Goal: Task Accomplishment & Management: Complete application form

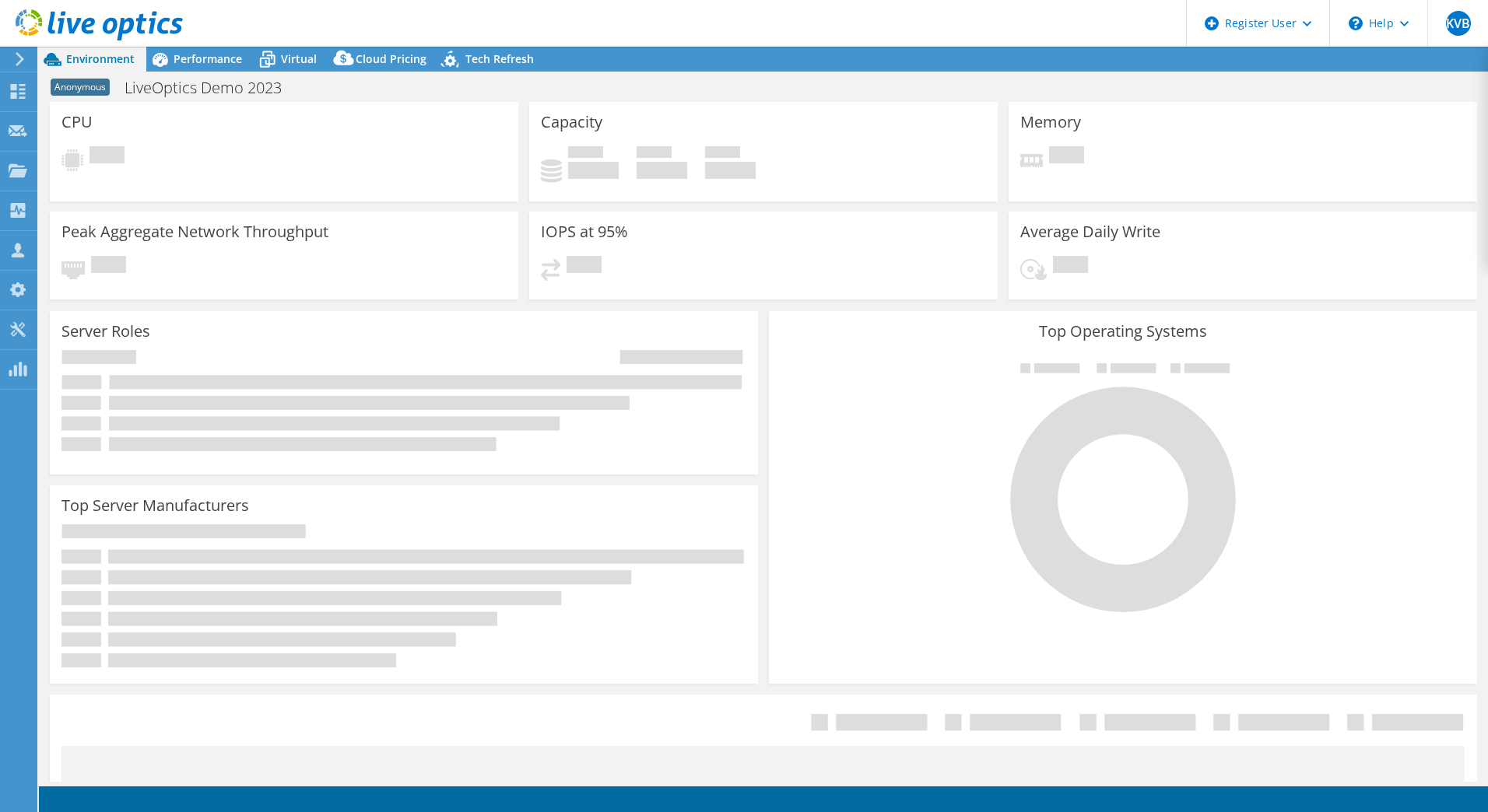
select select "USEast"
select select "GBP"
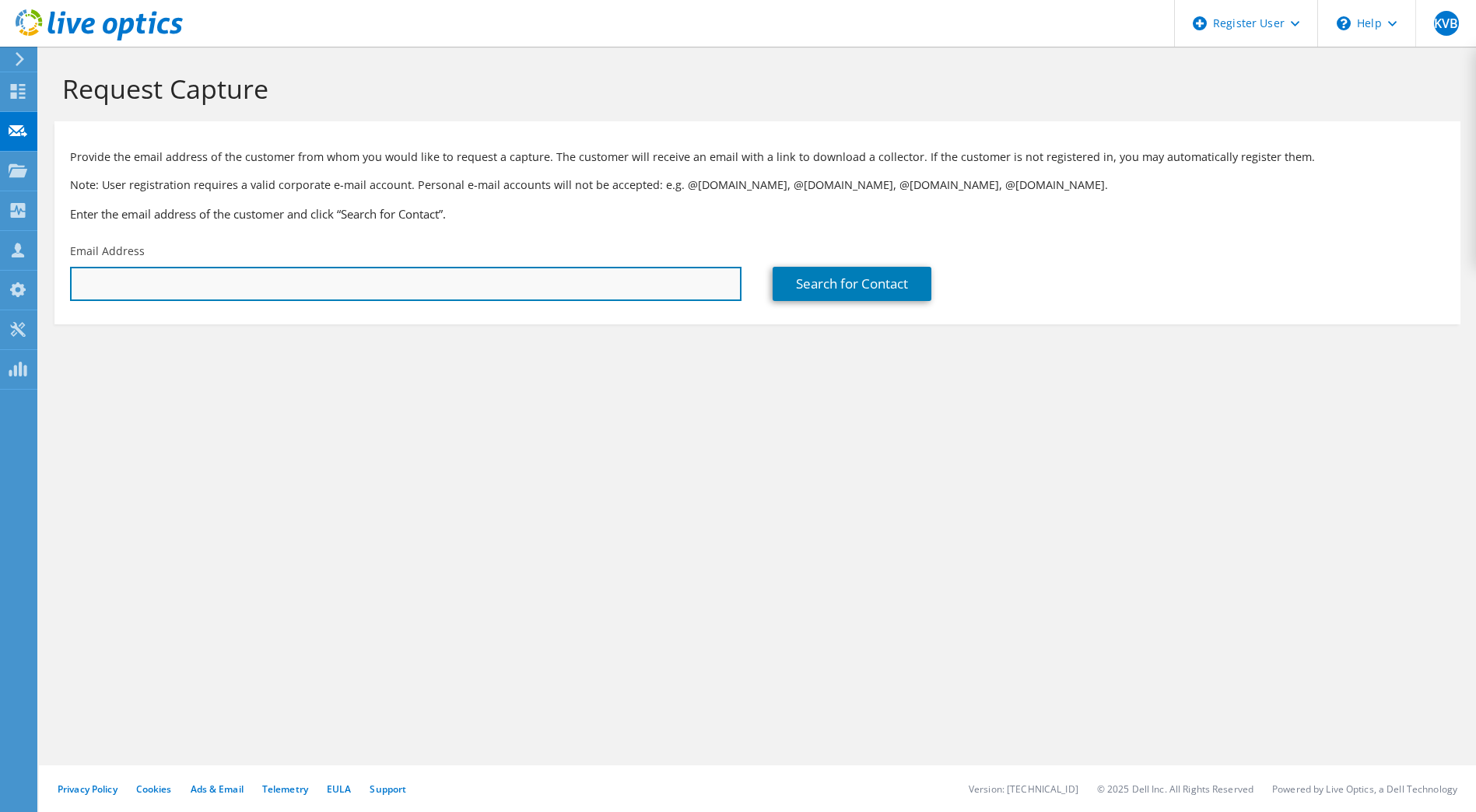
click at [136, 284] on input "text" at bounding box center [406, 284] width 672 height 35
click at [632, 280] on input "text" at bounding box center [406, 284] width 672 height 35
paste input "tim.devoogd@eu.wilmar-intl.com"
type input "tim.devoogd@eu.wilmar-intl.com"
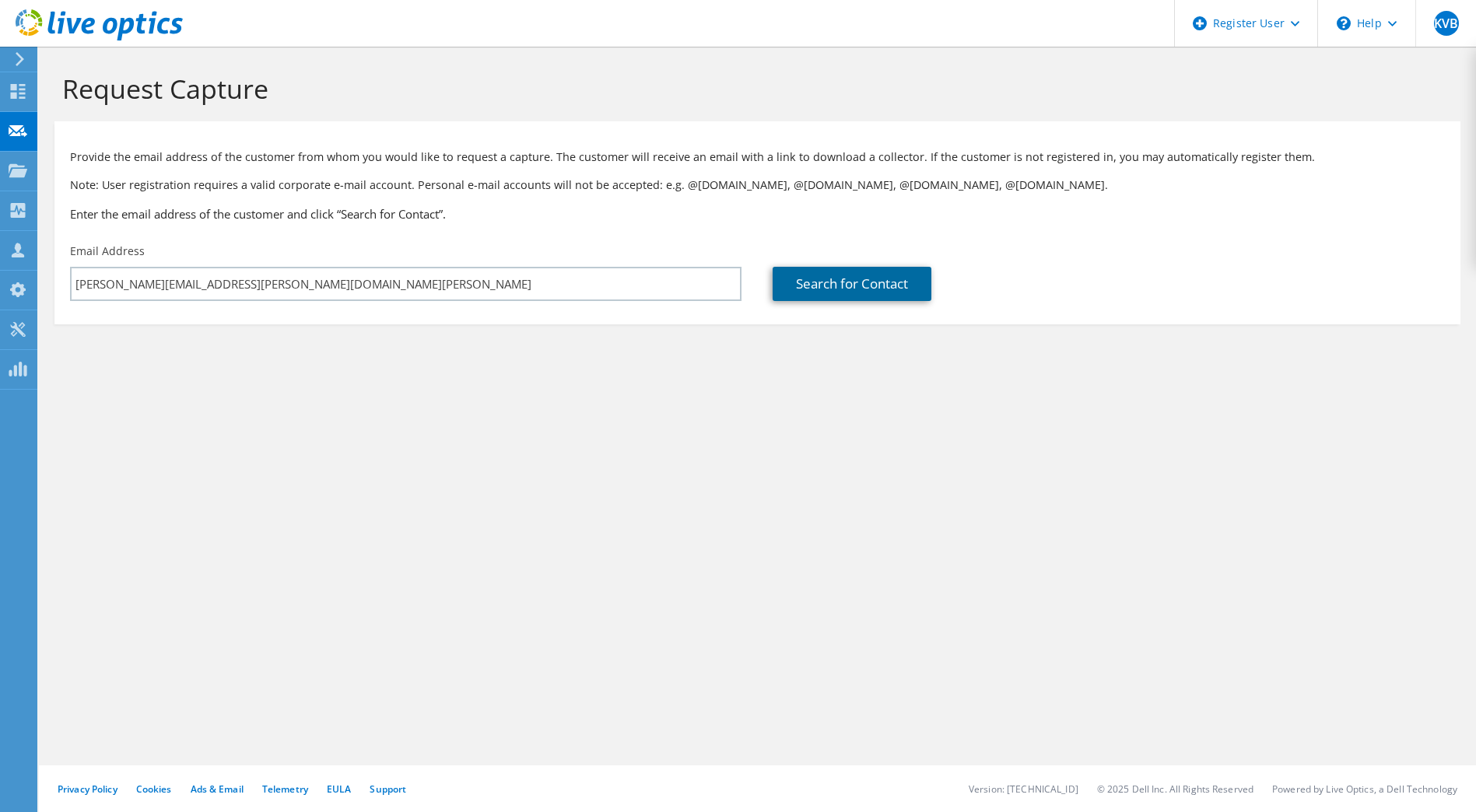
click at [882, 297] on link "Search for Contact" at bounding box center [852, 284] width 159 height 35
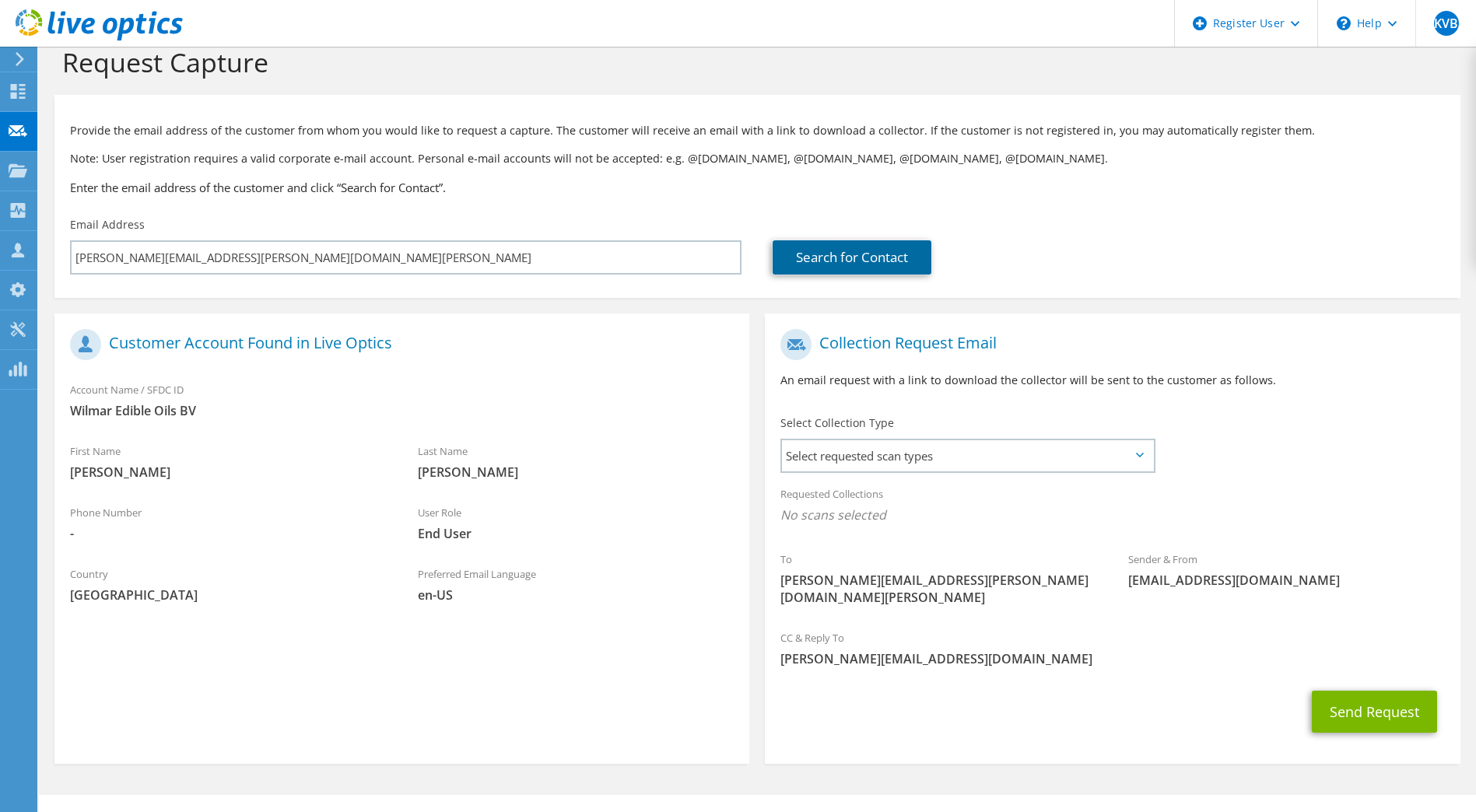
scroll to position [39, 0]
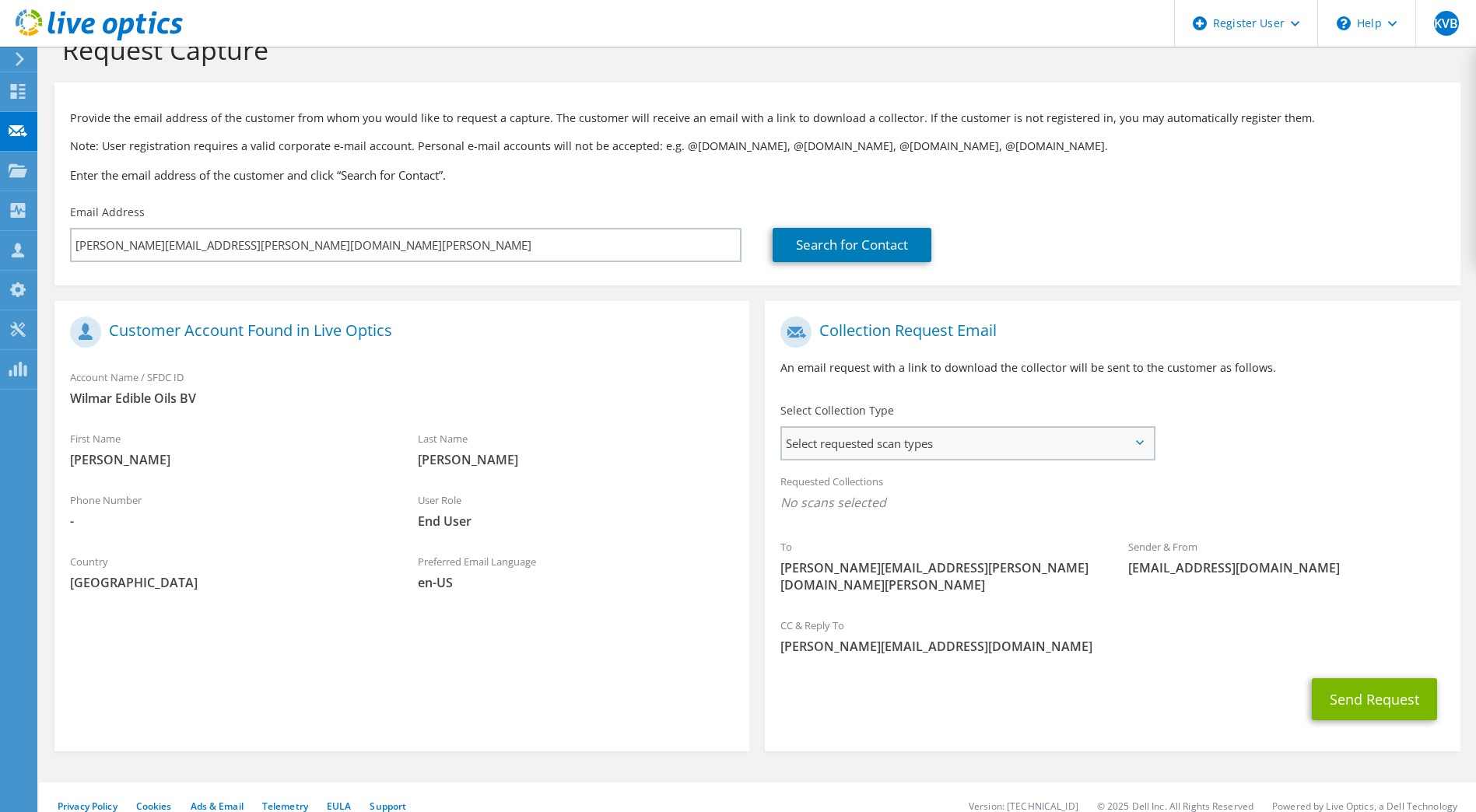
click at [878, 444] on span "Select requested scan types" at bounding box center [966, 443] width 370 height 31
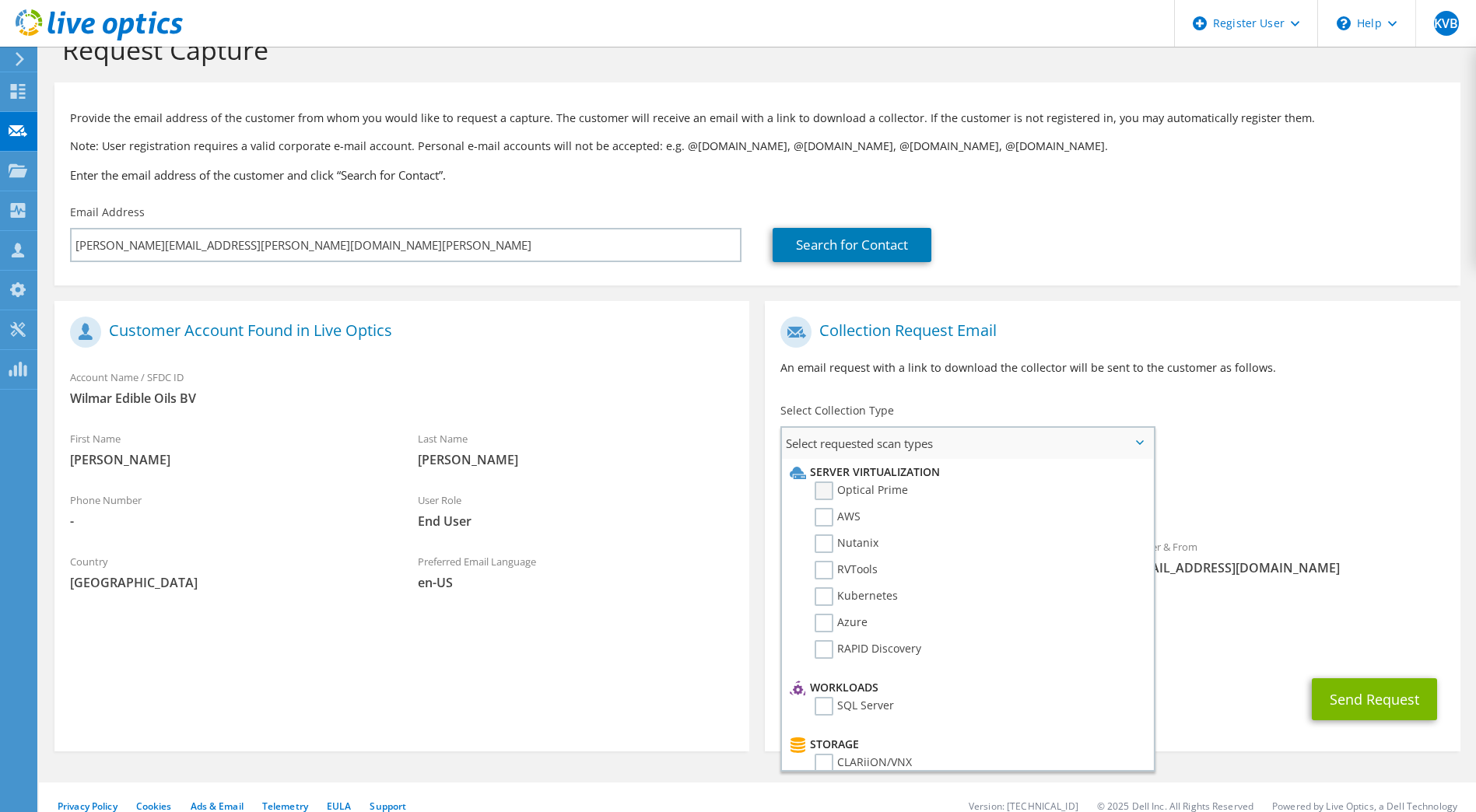
click at [832, 493] on label "Optical Prime" at bounding box center [861, 491] width 93 height 19
click at [0, 0] on input "Optical Prime" at bounding box center [0, 0] width 0 height 0
click at [1309, 457] on div "To tim.devoogd@eu.wilmar-intl.com Sender & From liveoptics@liveoptics.com" at bounding box center [1112, 461] width 695 height 305
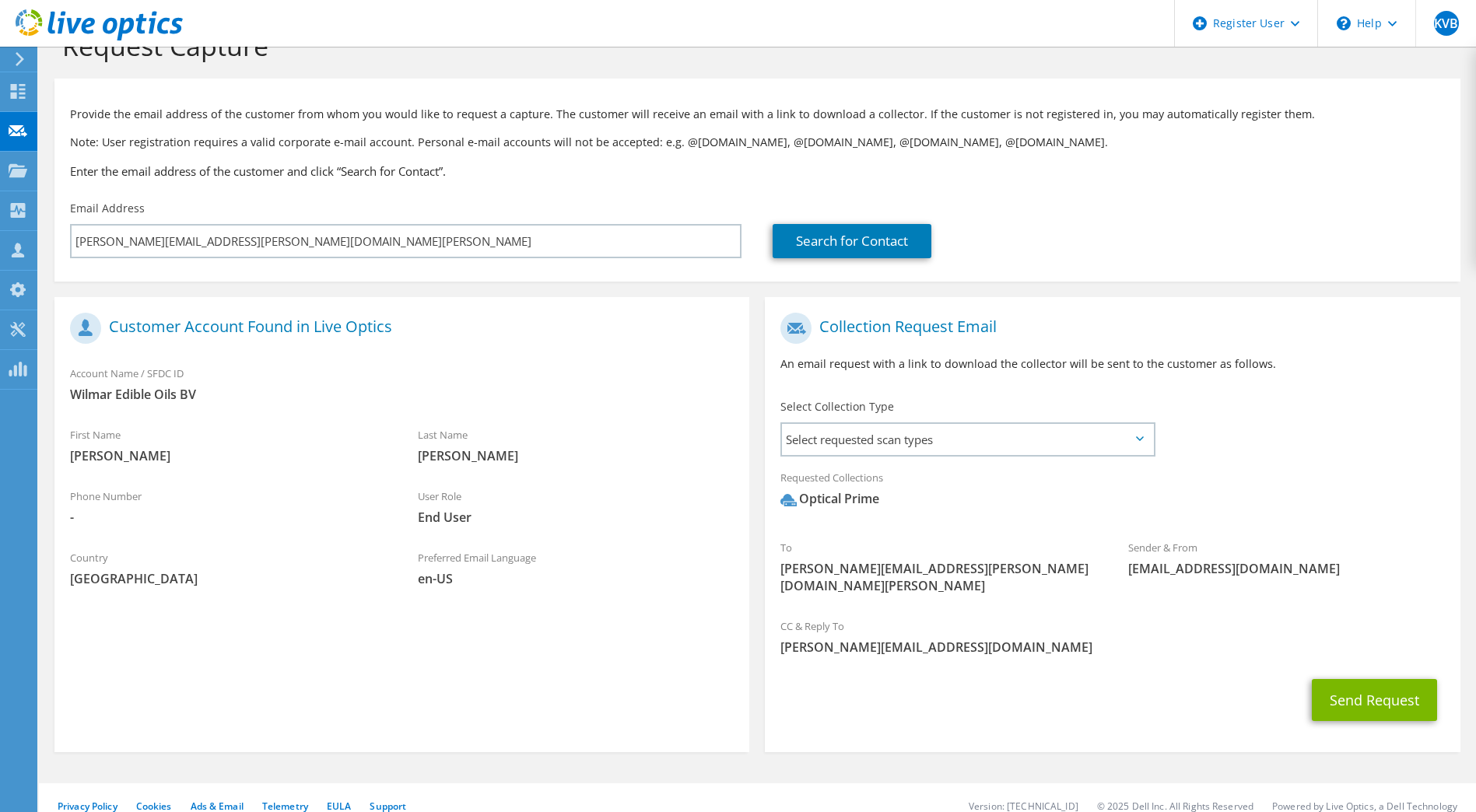
scroll to position [44, 0]
click at [1359, 680] on button "Send Request" at bounding box center [1375, 699] width 125 height 42
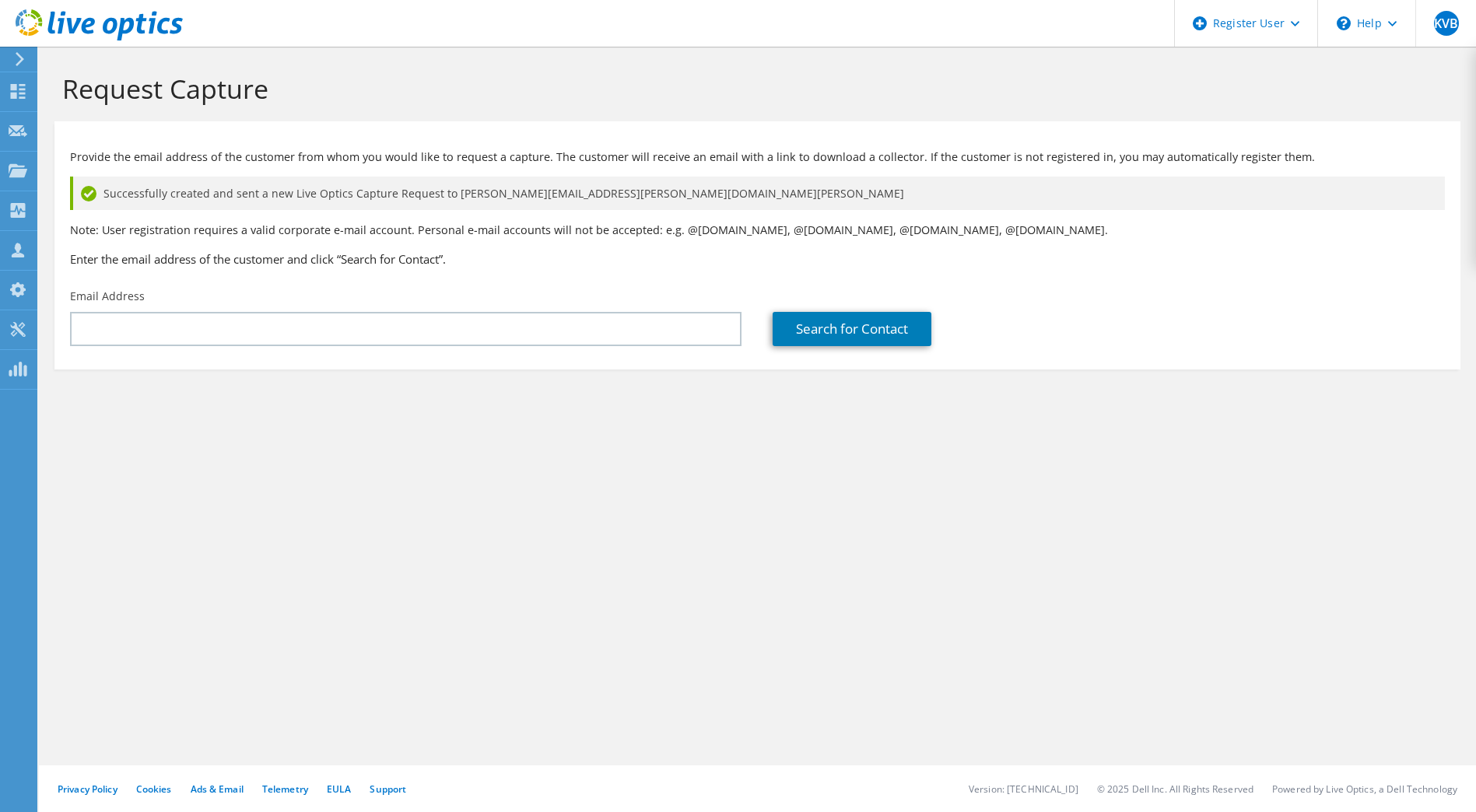
click at [540, 272] on div "Provide the email address of the customer from whom you would like to request a…" at bounding box center [758, 204] width 1407 height 152
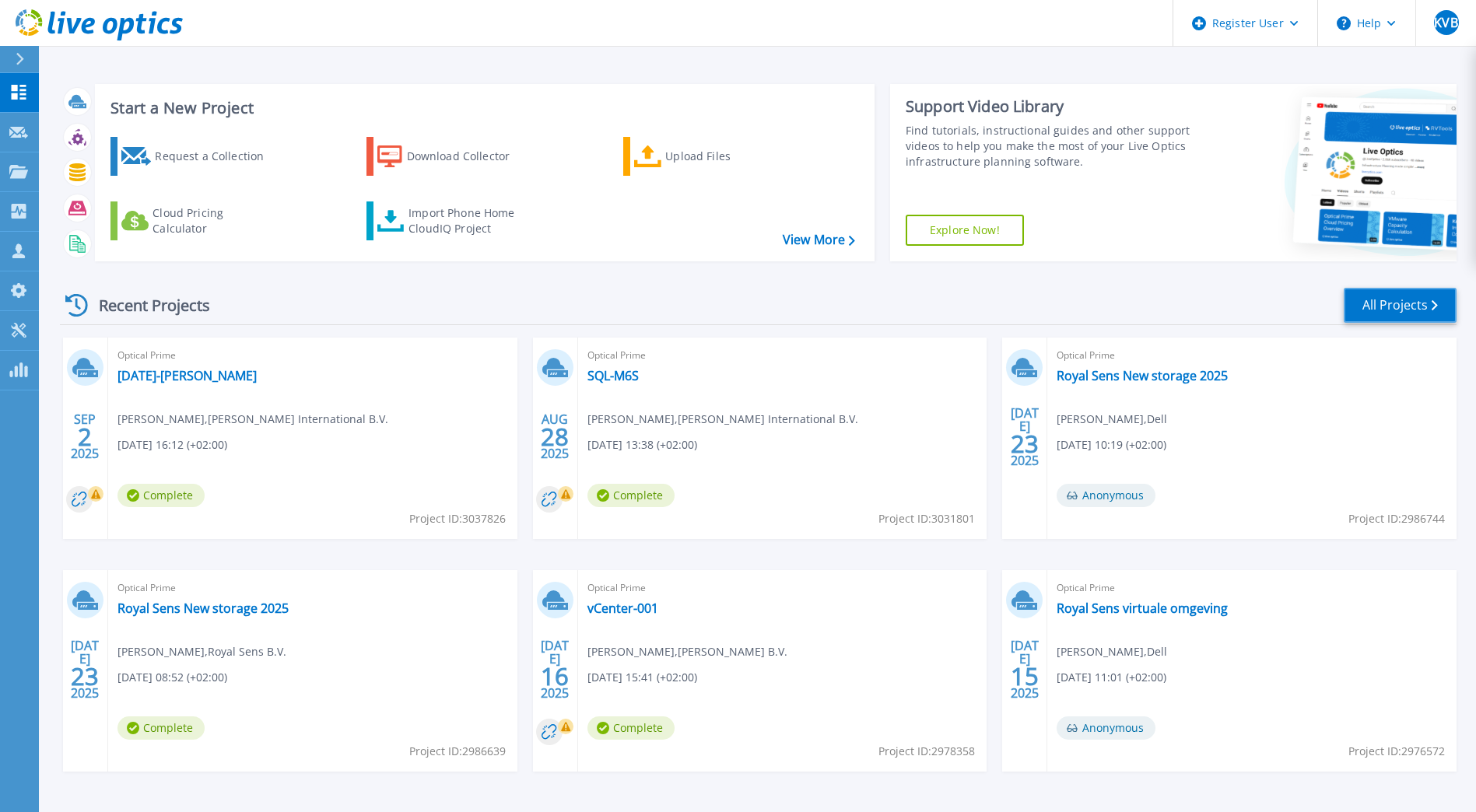
click at [1415, 295] on link "All Projects" at bounding box center [1401, 304] width 113 height 35
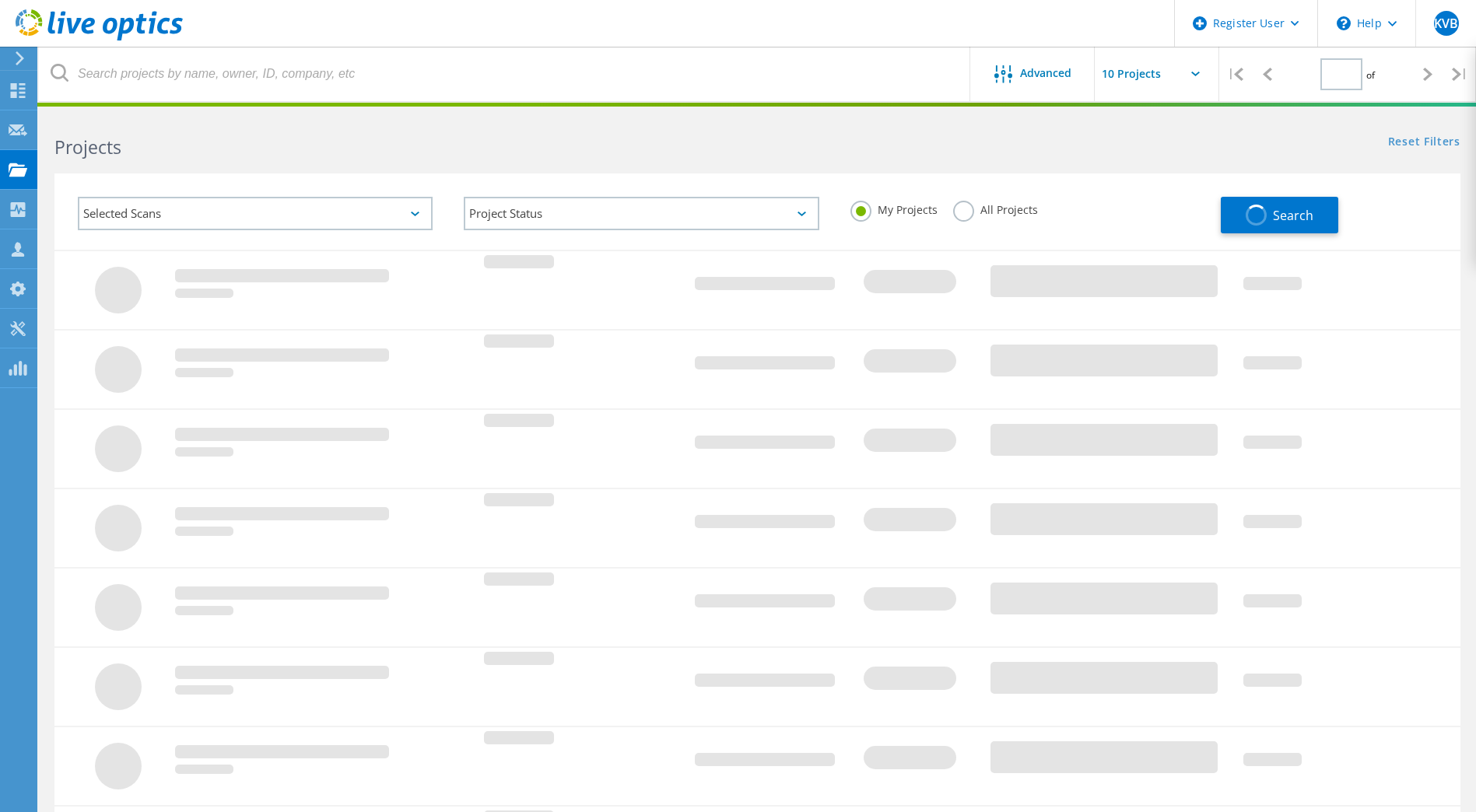
type input "1"
